Goal: Information Seeking & Learning: Check status

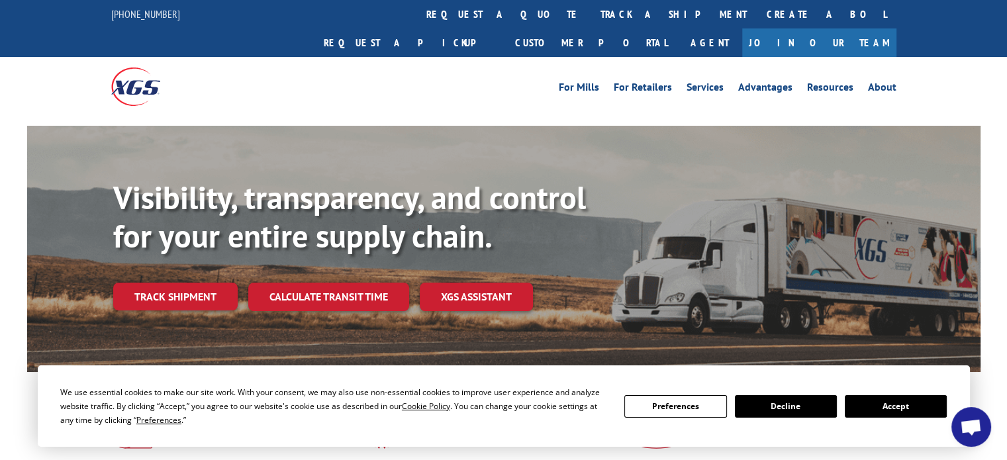
click at [862, 407] on button "Accept" at bounding box center [895, 406] width 102 height 23
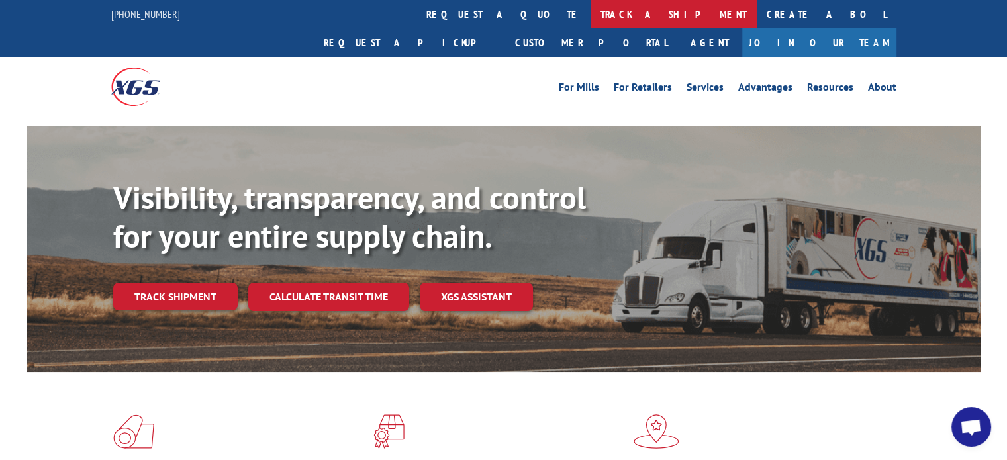
click at [590, 8] on link "track a shipment" at bounding box center [673, 14] width 166 height 28
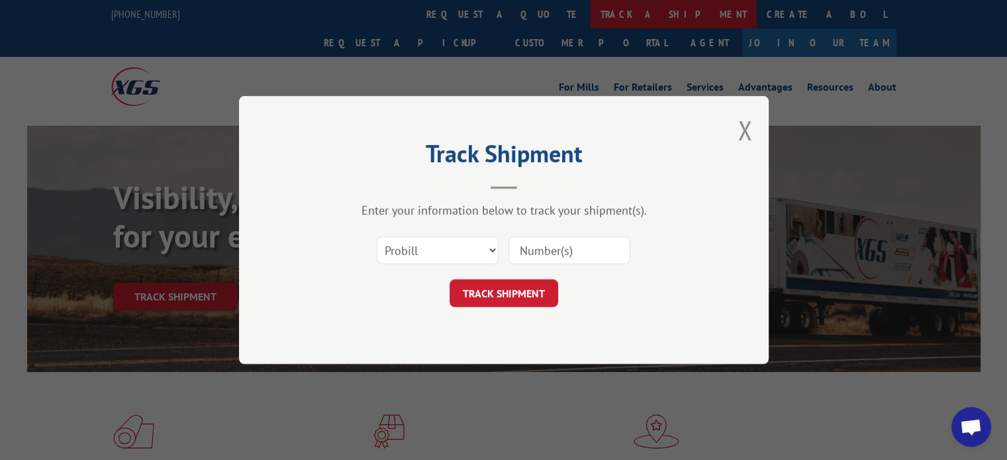
paste input "17108295"
type input "17108295"
click button "TRACK SHIPMENT" at bounding box center [503, 293] width 109 height 28
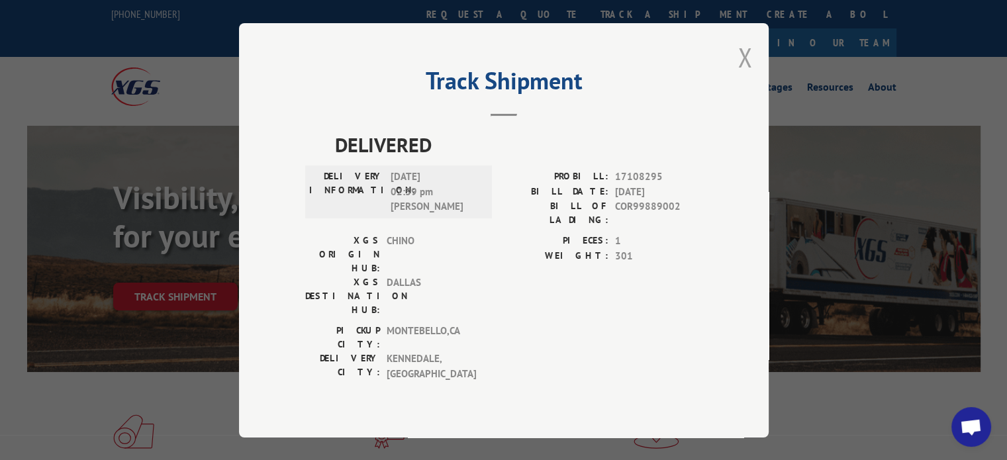
click at [747, 75] on button "Close modal" at bounding box center [744, 57] width 15 height 35
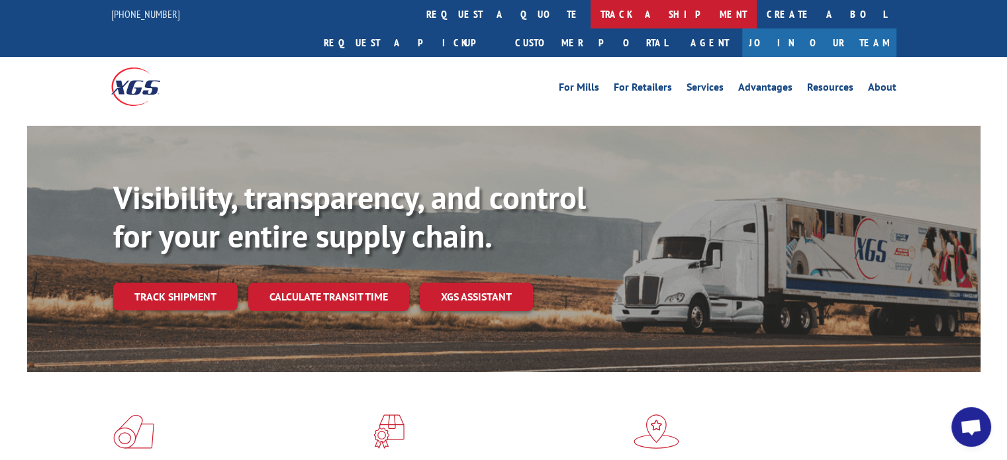
click at [590, 18] on link "track a shipment" at bounding box center [673, 14] width 166 height 28
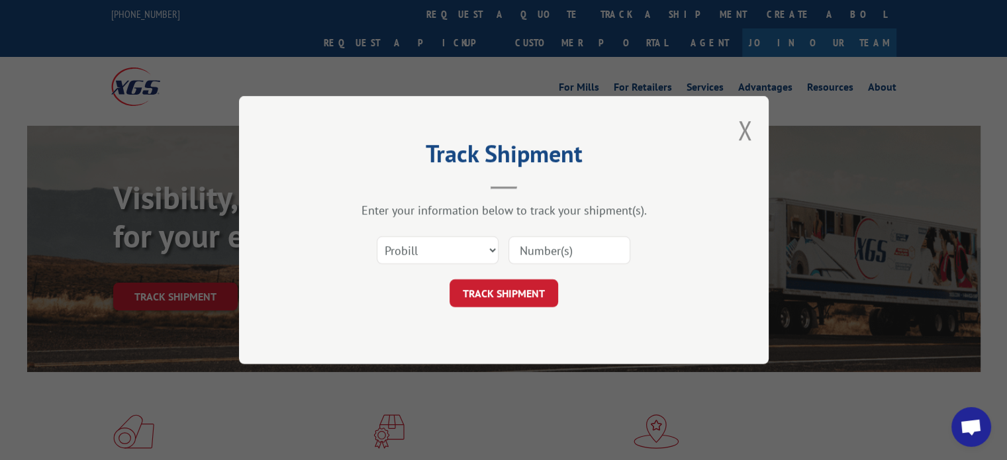
paste input "17341098"
click at [593, 243] on input "17341098" at bounding box center [569, 250] width 122 height 28
type input "17341098"
click at [522, 298] on button "TRACK SHIPMENT" at bounding box center [503, 293] width 109 height 28
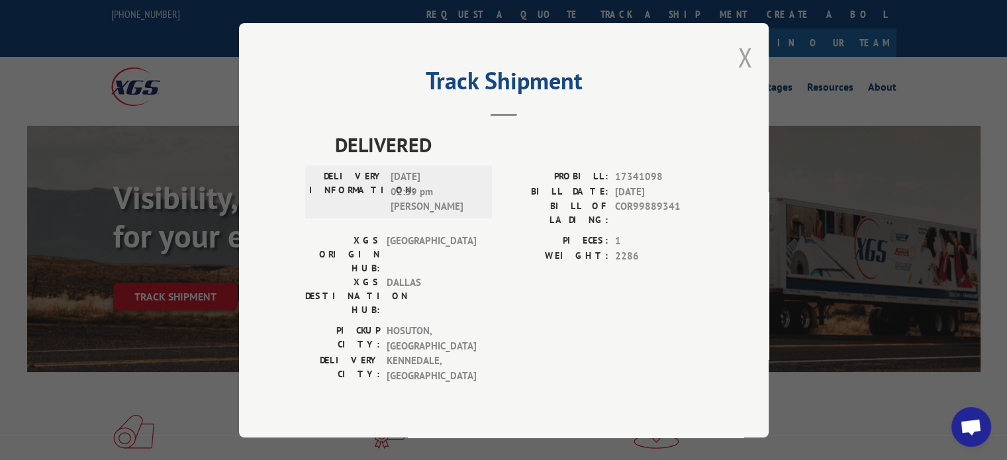
click at [740, 75] on button "Close modal" at bounding box center [744, 57] width 15 height 35
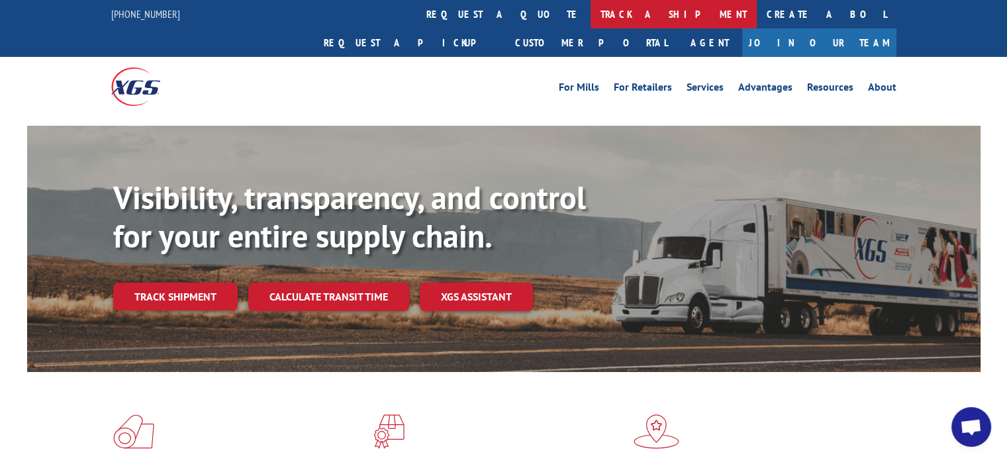
click at [590, 18] on link "track a shipment" at bounding box center [673, 14] width 166 height 28
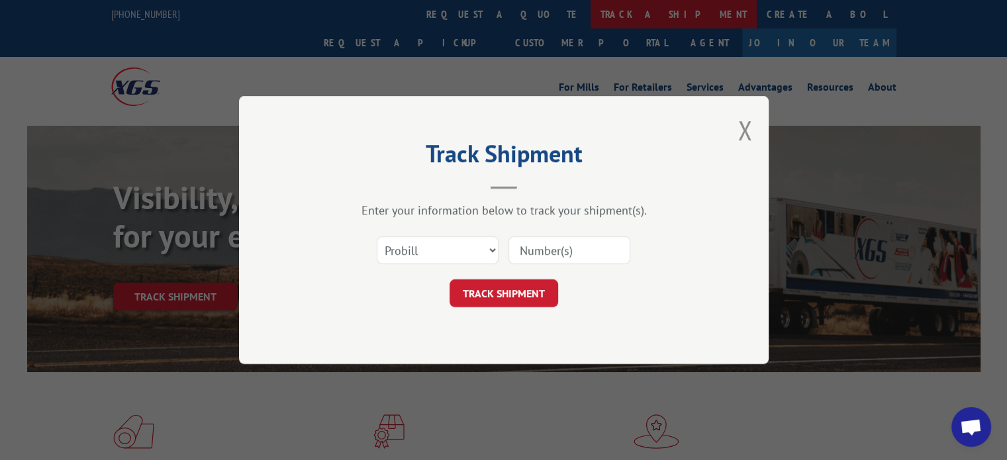
paste input "17341098"
type input "17341098"
click button "TRACK SHIPMENT" at bounding box center [503, 293] width 109 height 28
